Goal: Check status: Check status

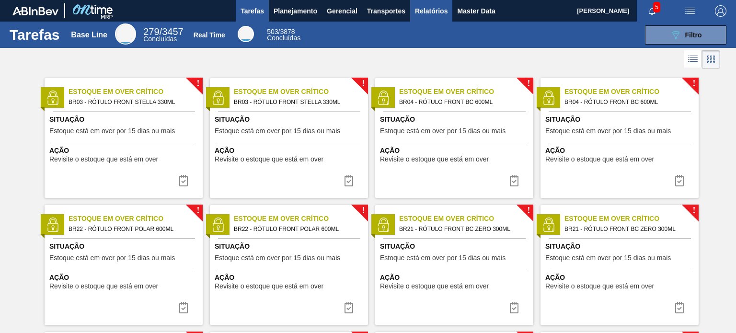
click at [439, 12] on span "Relatórios" at bounding box center [431, 11] width 33 height 12
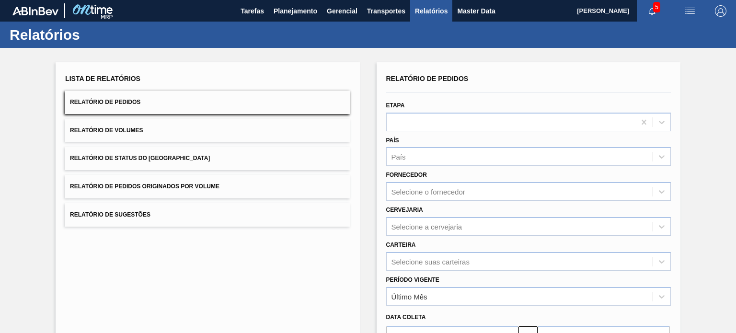
click at [215, 159] on button "Relatório de Status do [GEOGRAPHIC_DATA]" at bounding box center [207, 158] width 285 height 23
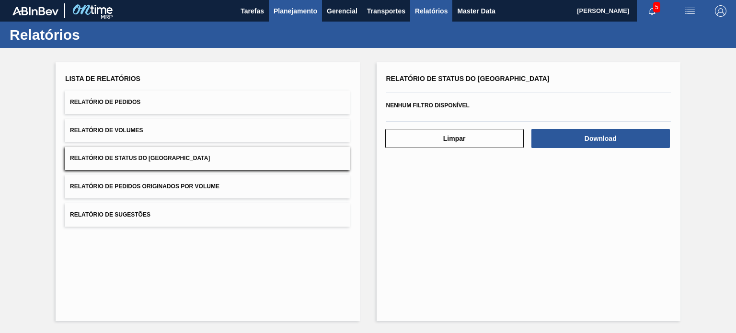
click at [282, 18] on button "Planejamento" at bounding box center [295, 11] width 53 height 22
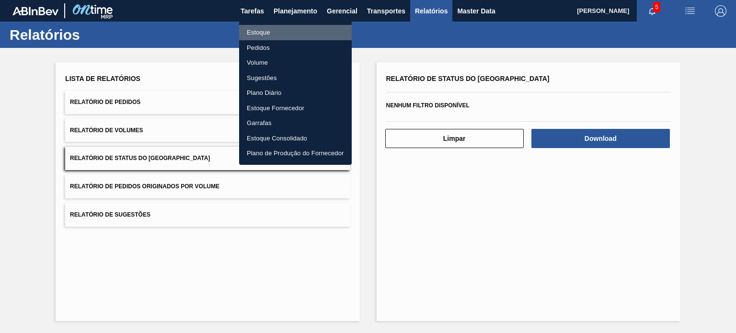
click at [279, 30] on li "Estoque" at bounding box center [295, 32] width 113 height 15
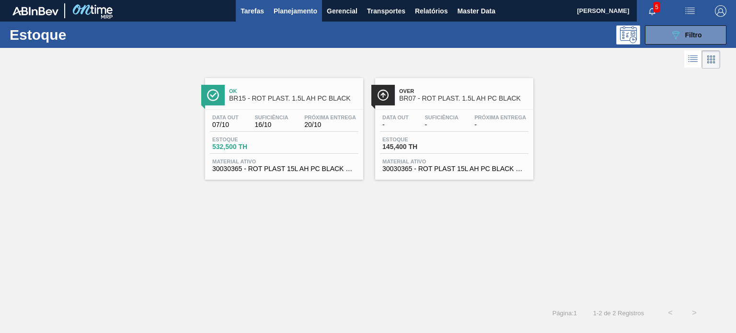
click at [263, 11] on span "Tarefas" at bounding box center [252, 11] width 23 height 12
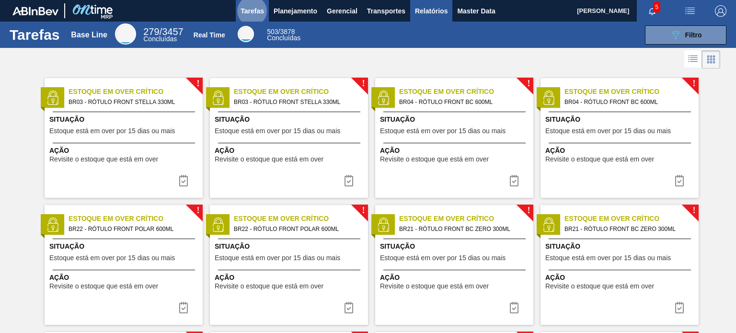
click at [426, 6] on span "Relatórios" at bounding box center [431, 11] width 33 height 12
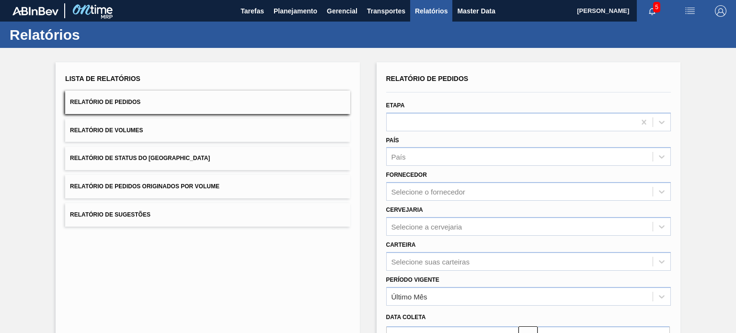
click at [103, 168] on button "Relatório de Status do [GEOGRAPHIC_DATA]" at bounding box center [207, 158] width 285 height 23
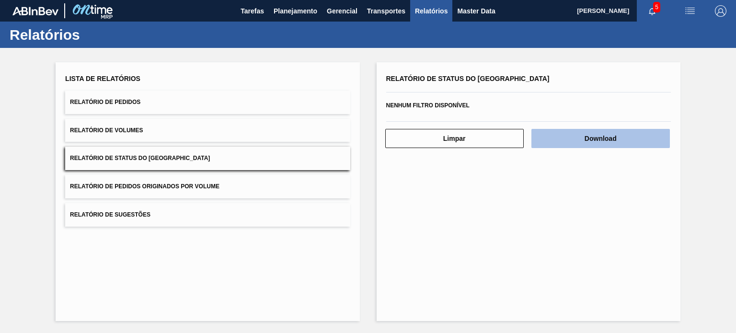
click at [598, 141] on button "Download" at bounding box center [601, 138] width 139 height 19
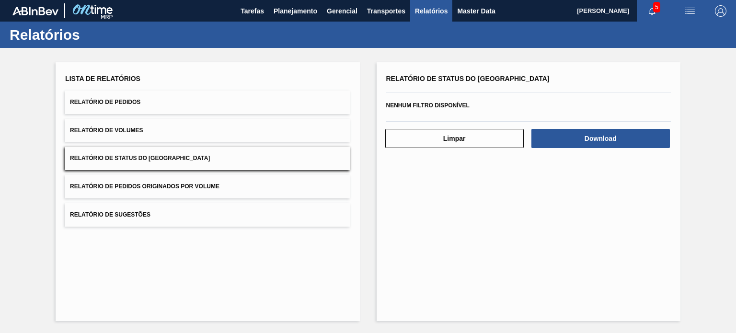
click at [171, 96] on button "Relatório de Pedidos" at bounding box center [207, 102] width 285 height 23
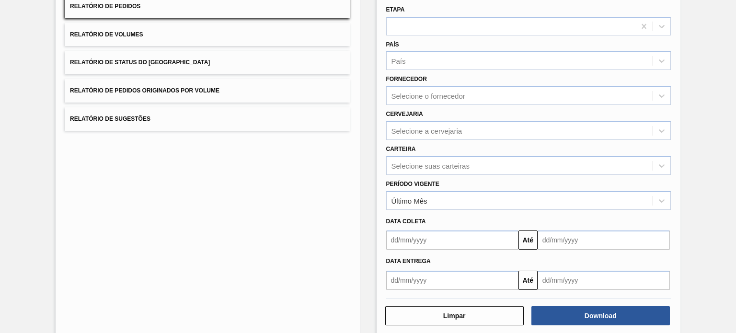
scroll to position [109, 0]
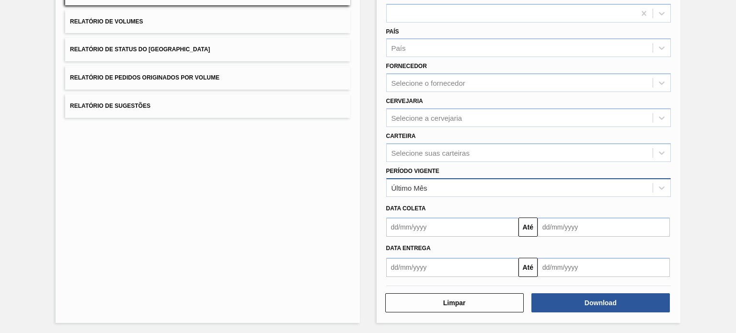
click at [494, 192] on div "Último Mês" at bounding box center [520, 188] width 266 height 14
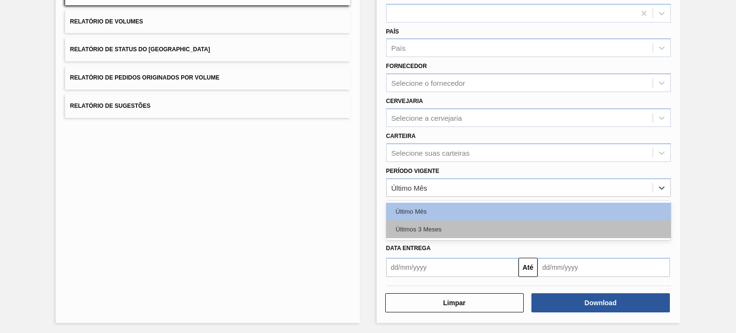
click at [467, 226] on div "Últimos 3 Meses" at bounding box center [528, 230] width 285 height 18
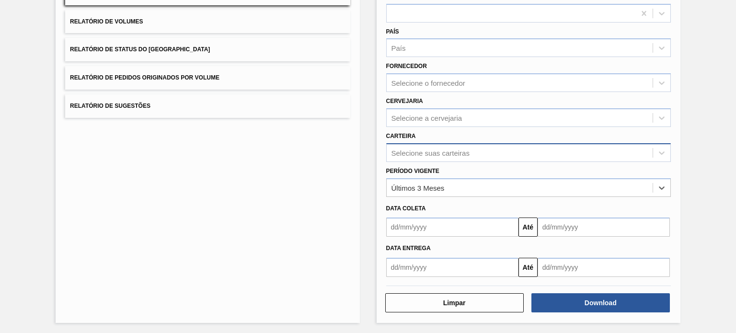
click at [440, 149] on div "Selecione suas carteiras" at bounding box center [431, 153] width 78 height 8
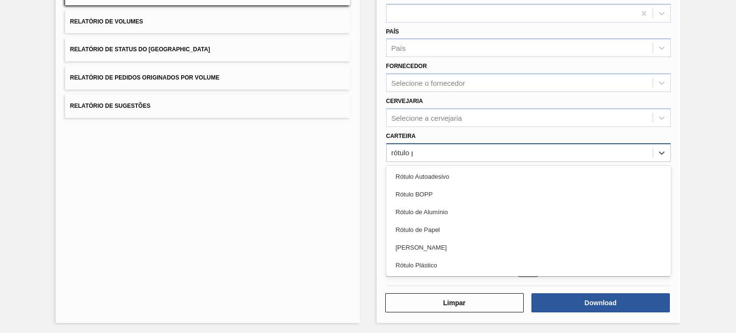
type input "rótulo pl"
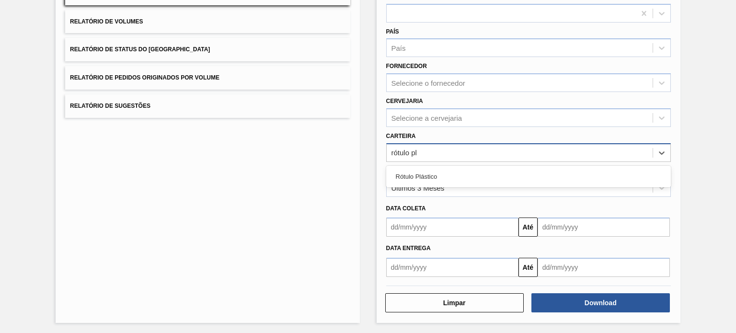
click at [404, 176] on div "Rótulo Plástico" at bounding box center [528, 177] width 285 height 18
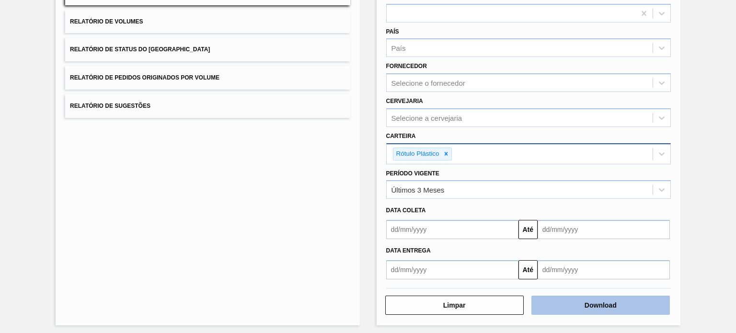
click at [618, 304] on button "Download" at bounding box center [601, 305] width 139 height 19
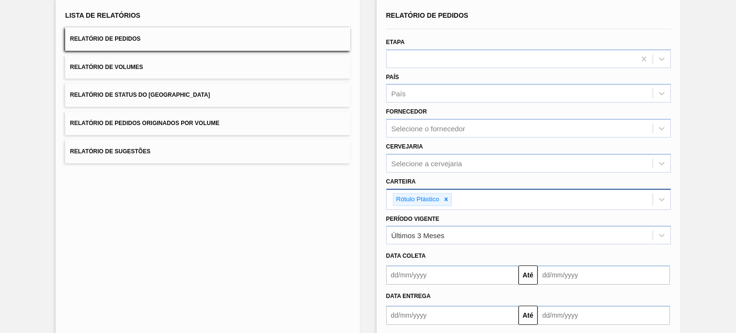
scroll to position [111, 0]
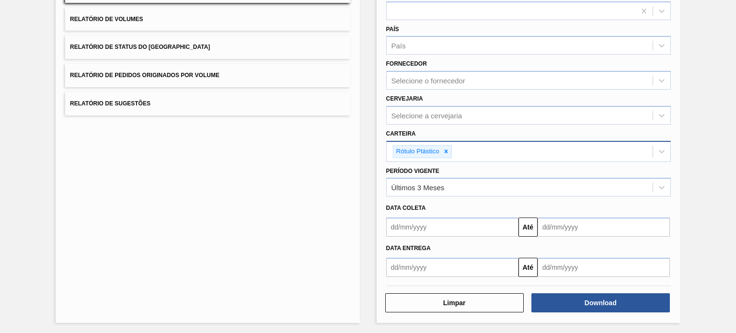
click at [736, 215] on main "Tarefas Planejamento Gerencial Transportes Relatórios Master Data [PERSON_NAME]…" at bounding box center [368, 166] width 736 height 333
drag, startPoint x: 732, startPoint y: 205, endPoint x: 732, endPoint y: 216, distance: 11.5
click at [732, 216] on div "Lista de Relatórios Relatório de Pedidos Relatório de Volumes Relatório de Stat…" at bounding box center [368, 136] width 736 height 398
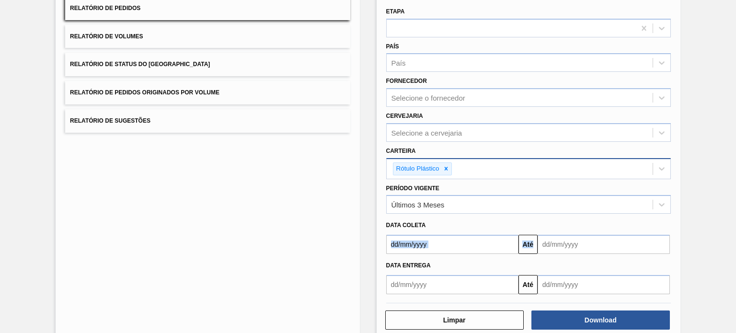
scroll to position [0, 0]
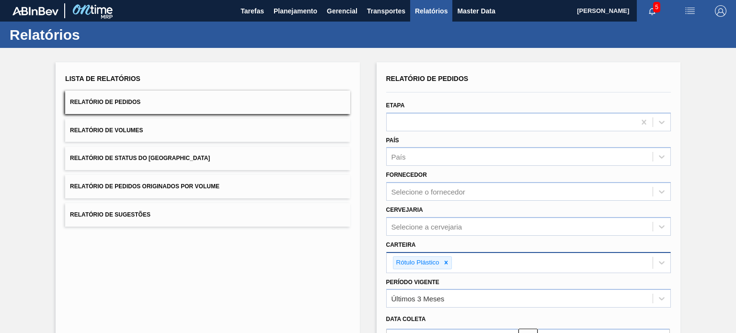
click at [719, 72] on div "Lista de Relatórios Relatório de Pedidos Relatório de Volumes Relatório de Stat…" at bounding box center [368, 247] width 736 height 398
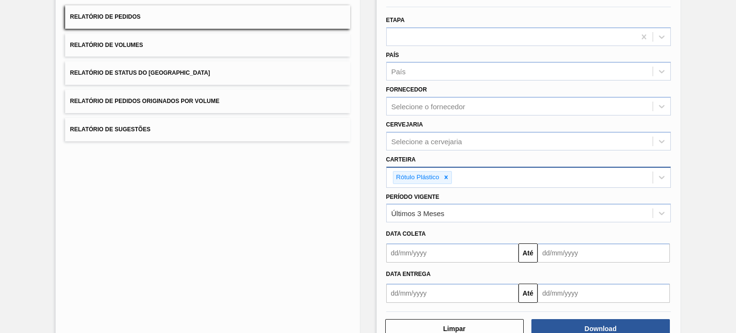
scroll to position [111, 0]
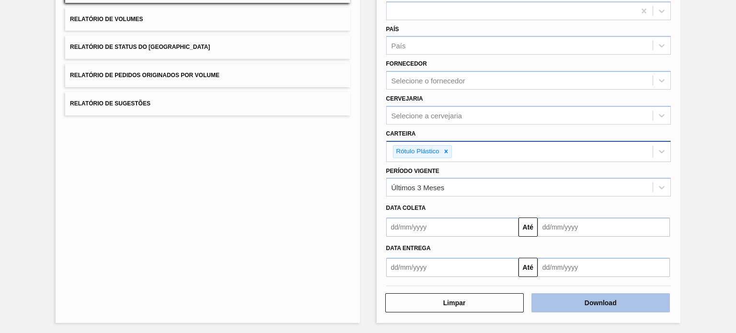
click at [590, 293] on button "Download" at bounding box center [601, 302] width 139 height 19
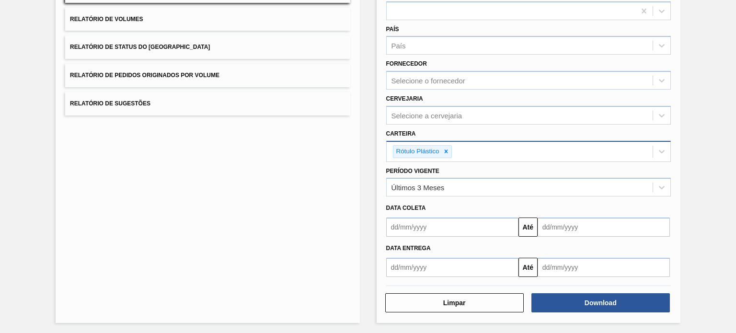
scroll to position [0, 0]
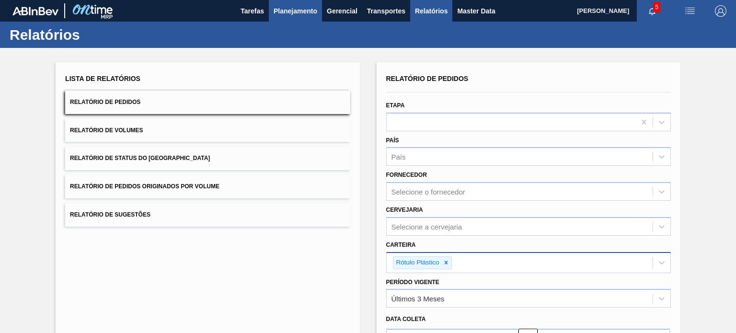
click at [317, 13] on button "Planejamento" at bounding box center [295, 11] width 53 height 22
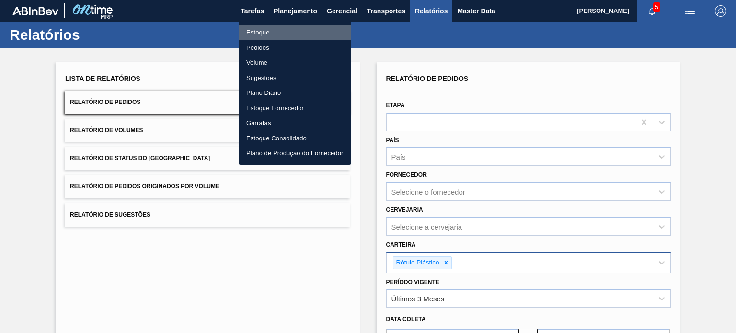
click at [299, 32] on li "Estoque" at bounding box center [295, 32] width 113 height 15
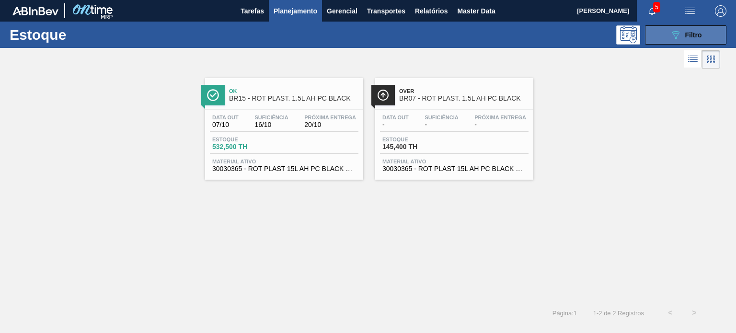
click at [705, 30] on button "089F7B8B-B2A5-4AFE-B5C0-19BA573D28AC Filtro" at bounding box center [685, 34] width 81 height 19
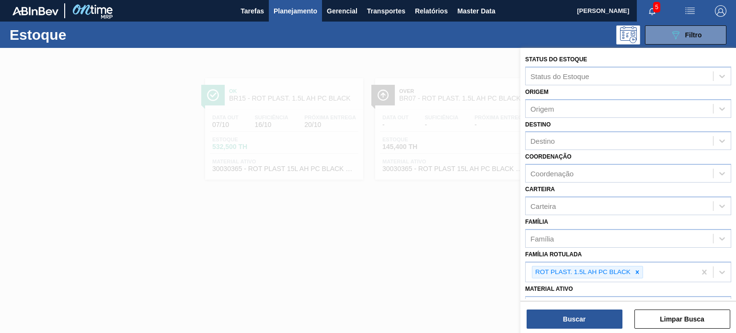
click at [487, 151] on div at bounding box center [368, 214] width 736 height 333
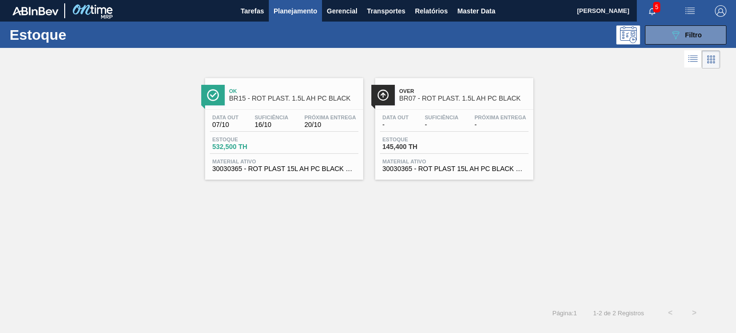
click at [297, 13] on span "Planejamento" at bounding box center [296, 11] width 44 height 12
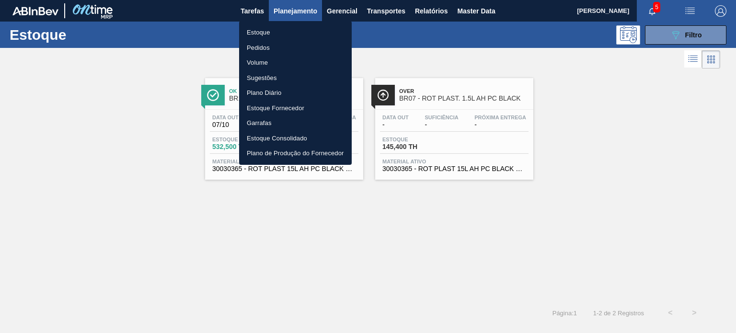
click at [275, 37] on li "Estoque" at bounding box center [295, 32] width 113 height 15
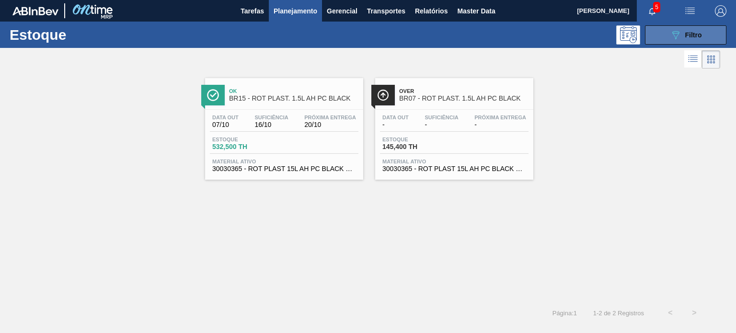
click at [671, 37] on icon "089F7B8B-B2A5-4AFE-B5C0-19BA573D28AC" at bounding box center [676, 35] width 12 height 12
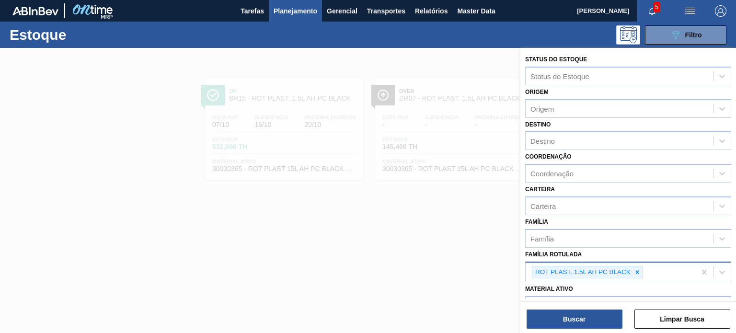
click at [634, 269] on icon at bounding box center [637, 272] width 7 height 7
paste Rotulada "RÓTULO PLÁSTICO 200ML PC H"
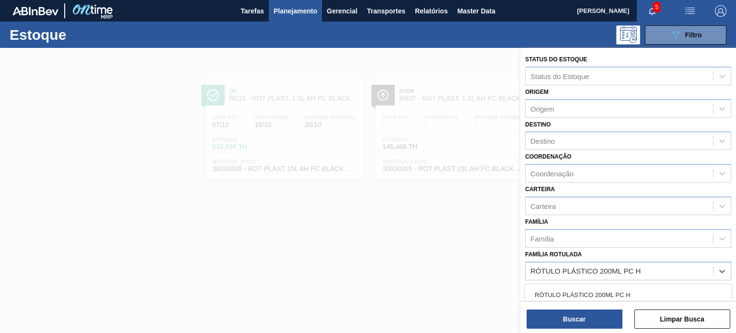
type Rotulada "RÓTULO PLÁSTICO 200ML PC H"
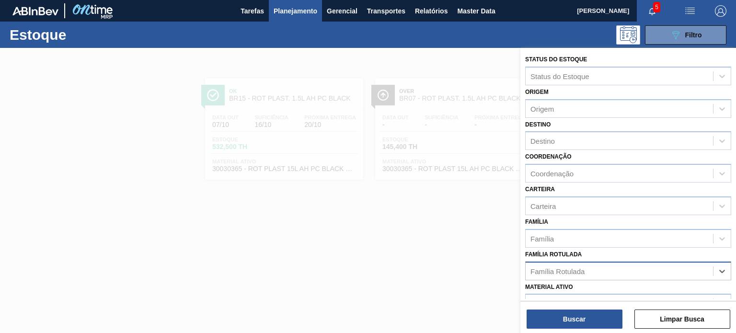
click at [574, 272] on div "Família Rotulada" at bounding box center [558, 271] width 54 height 8
paste Rotulada "RÓTULO PLÁSTICO 200ML PC H"
type Rotulada "RÓTULO PLÁSTICO 200ML PC H"
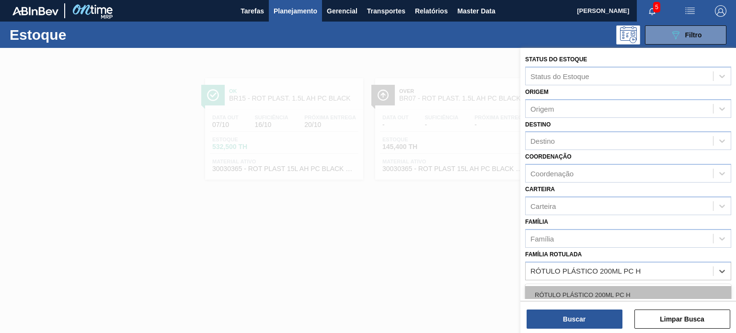
click at [580, 292] on div "RÓTULO PLÁSTICO 200ML PC H" at bounding box center [628, 295] width 206 height 18
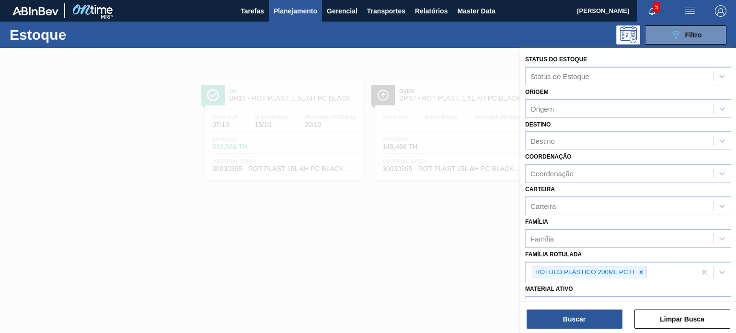
click at [580, 306] on div "Buscar Limpar Busca" at bounding box center [629, 314] width 216 height 27
click at [579, 314] on button "Buscar" at bounding box center [575, 319] width 96 height 19
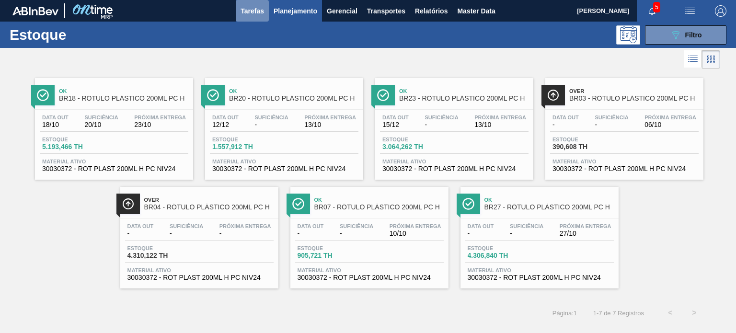
click at [262, 8] on span "Tarefas" at bounding box center [252, 11] width 23 height 12
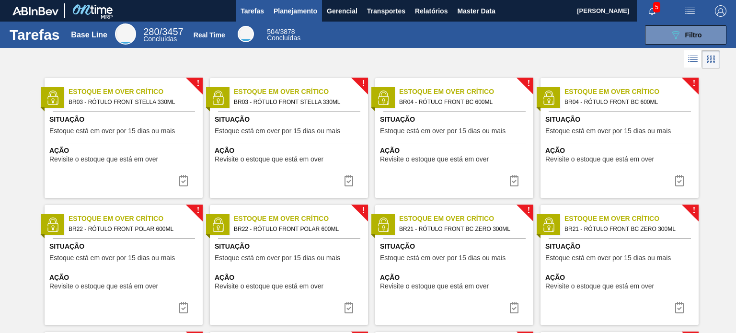
click at [303, 9] on span "Planejamento" at bounding box center [296, 11] width 44 height 12
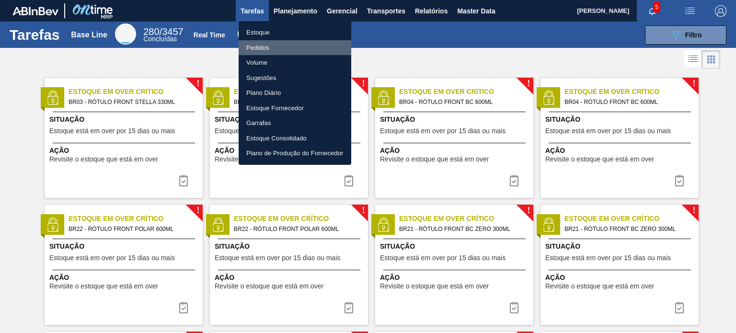
click at [263, 45] on li "Pedidos" at bounding box center [295, 47] width 113 height 15
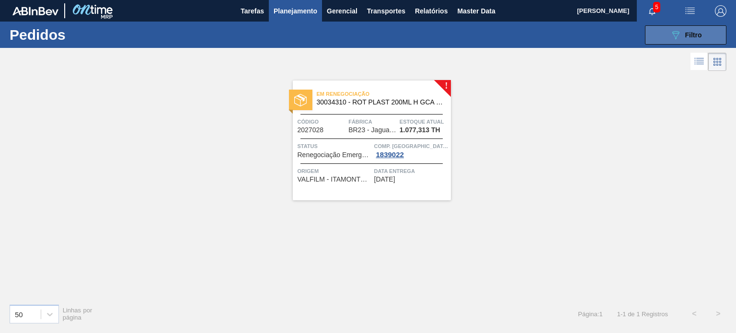
click at [657, 38] on button "089F7B8B-B2A5-4AFE-B5C0-19BA573D28AC Filtro" at bounding box center [685, 34] width 81 height 19
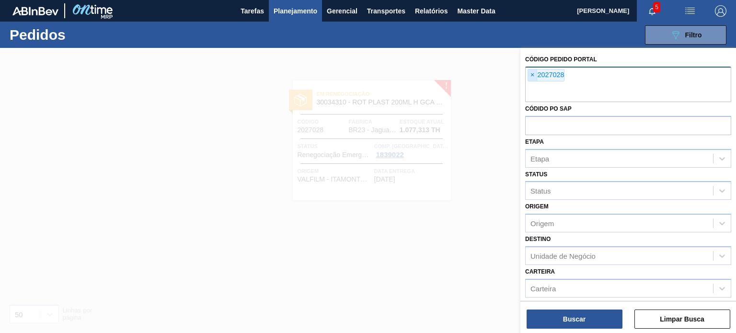
click at [530, 77] on span "×" at bounding box center [532, 76] width 9 height 12
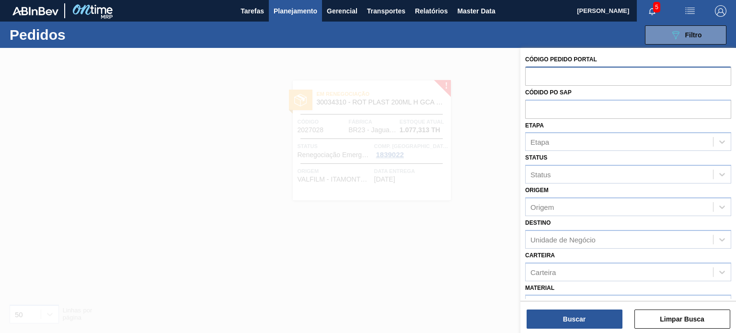
click at [574, 81] on input "text" at bounding box center [628, 76] width 206 height 18
paste input "2008215"
type input "2008215"
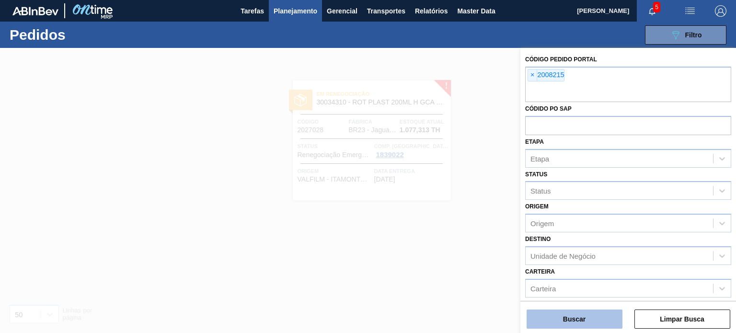
click at [581, 313] on button "Buscar" at bounding box center [575, 319] width 96 height 19
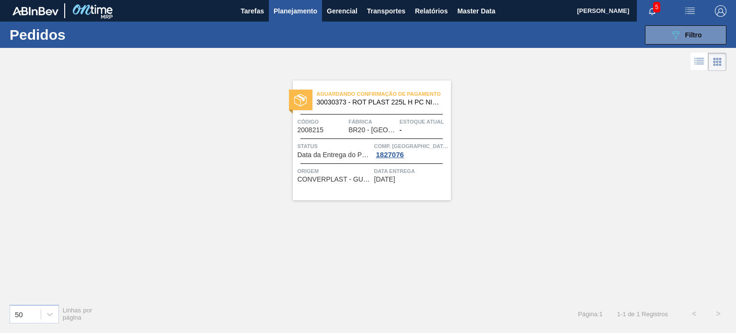
click at [373, 134] on div "Aguardando Confirmação de Pagamento 30030373 - ROT PLAST 225L H PC NIV24 Código…" at bounding box center [372, 141] width 158 height 120
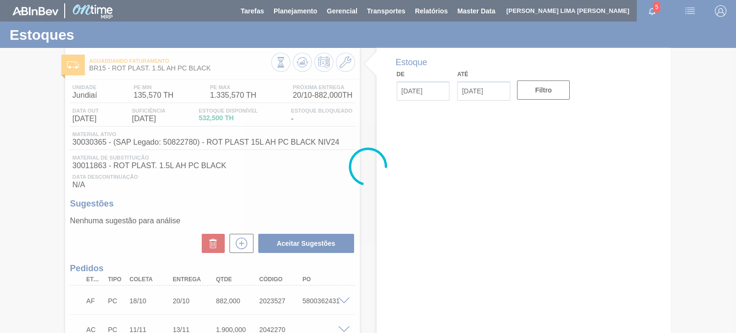
click at [306, 63] on div at bounding box center [368, 166] width 736 height 333
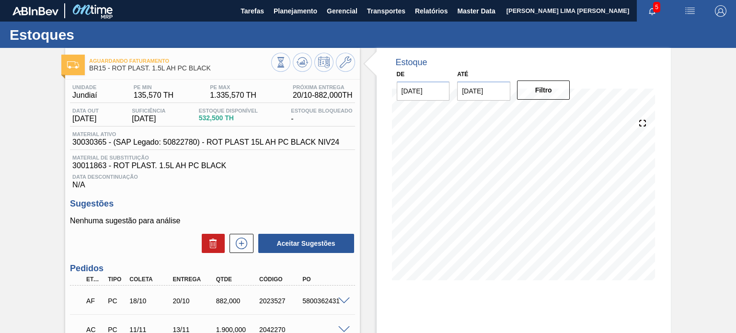
click at [306, 63] on icon at bounding box center [303, 63] width 12 height 12
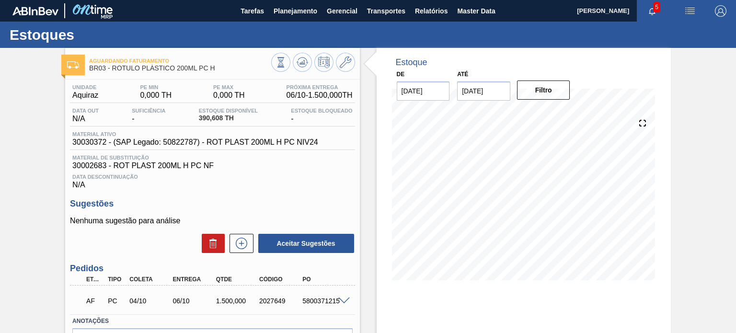
click at [722, 138] on div "Aguardando Faturamento BR03 - RÓTULO PLÁSTICO 200ML PC H Unidade Aquiraz PE MIN…" at bounding box center [368, 230] width 736 height 364
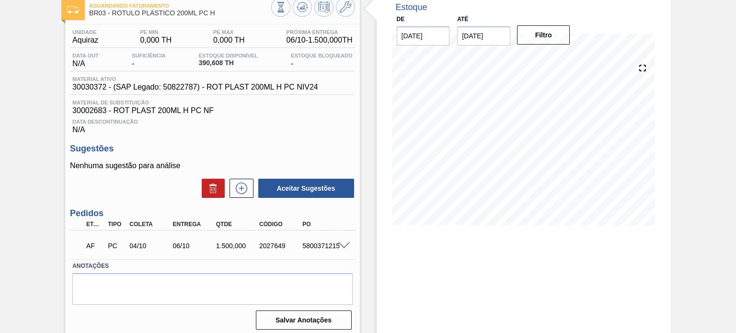
scroll to position [79, 0]
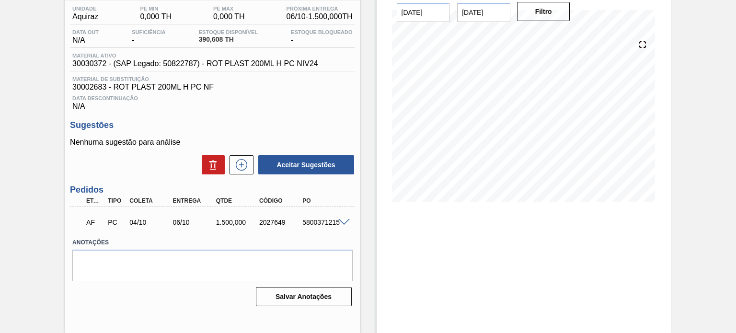
click at [354, 232] on div "AF PC 04/10 06/10 1.500,000 2027649 5800371215" at bounding box center [212, 221] width 285 height 24
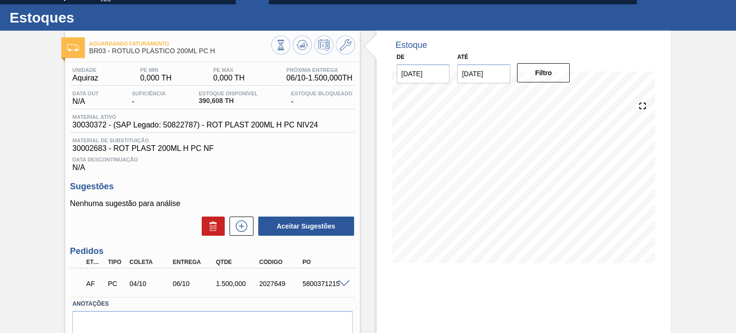
scroll to position [0, 0]
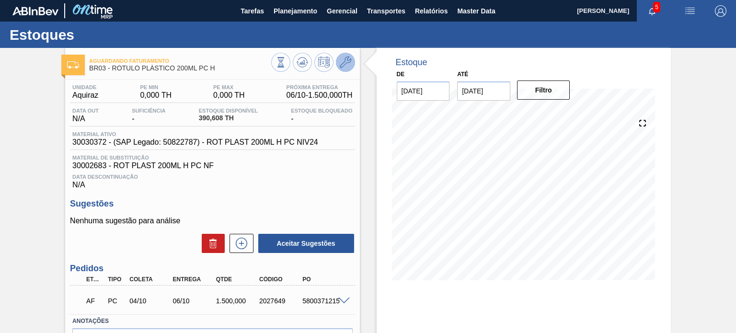
click at [347, 70] on button at bounding box center [345, 62] width 19 height 19
